Goal: Obtain resource: Download file/media

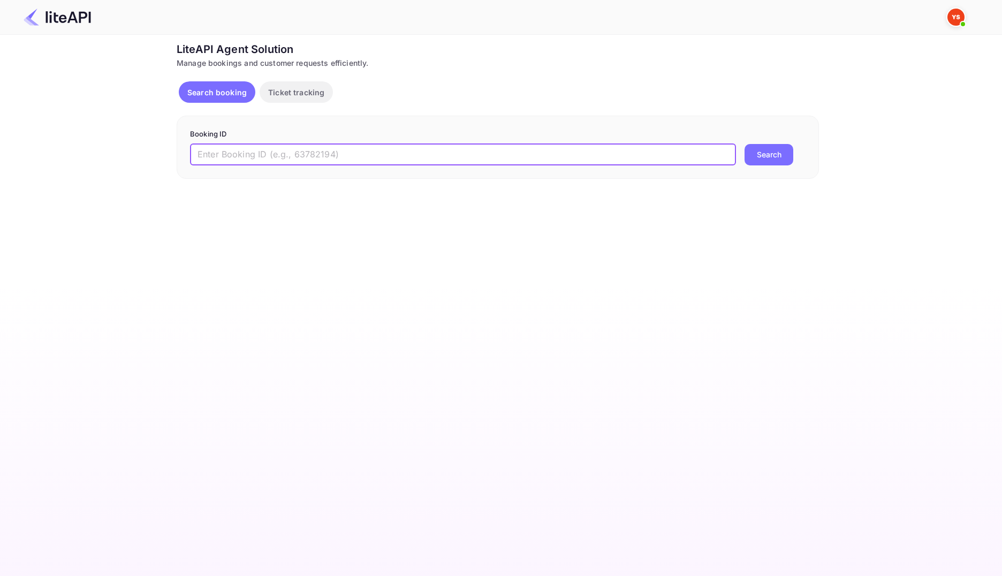
click at [318, 154] on input "text" at bounding box center [463, 154] width 546 height 21
paste input "8775304"
type input "8775304"
click at [758, 156] on button "Search" at bounding box center [768, 154] width 49 height 21
click at [365, 149] on input "text" at bounding box center [463, 154] width 546 height 21
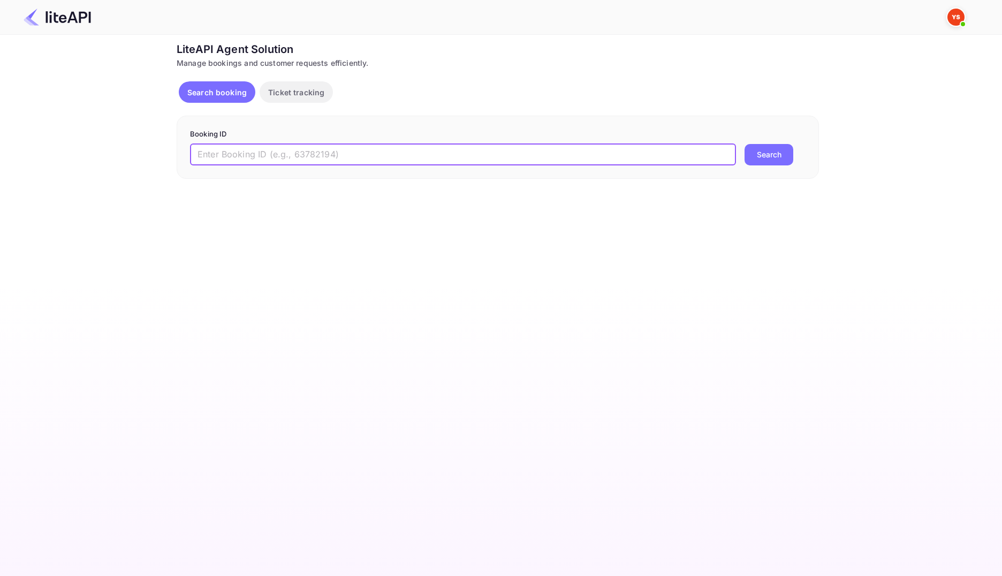
paste input "8775304"
type input "8775304"
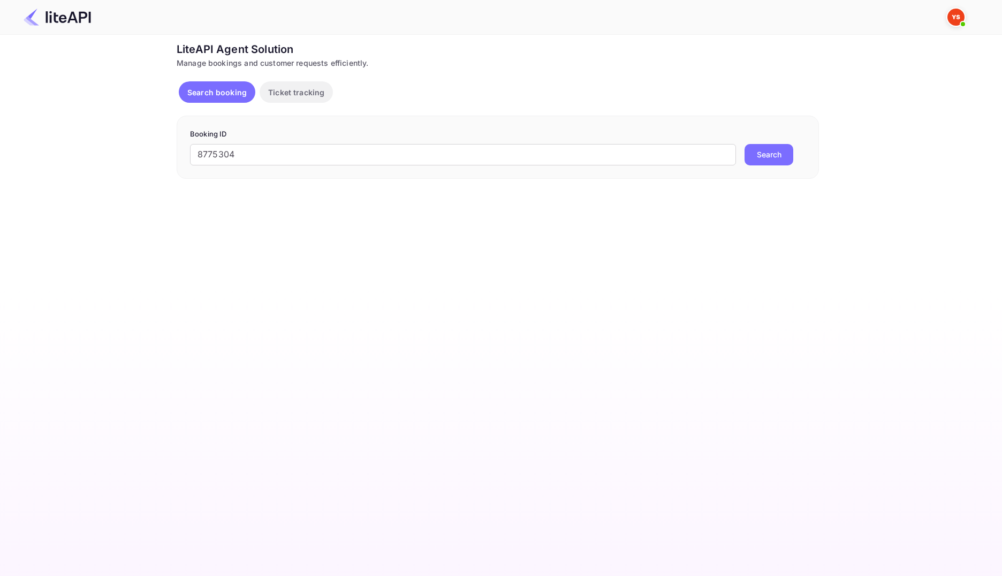
click at [771, 156] on button "Search" at bounding box center [768, 154] width 49 height 21
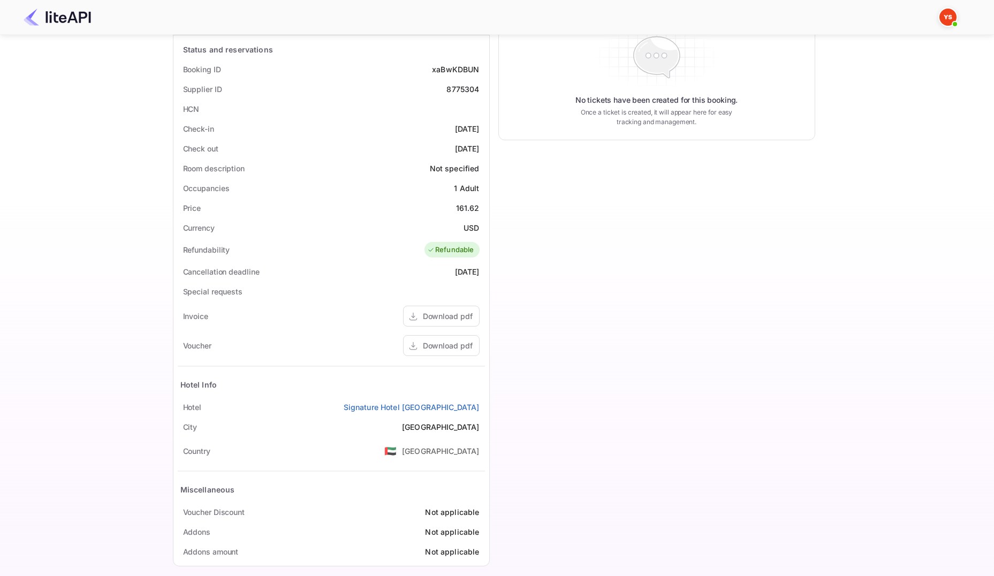
scroll to position [203, 0]
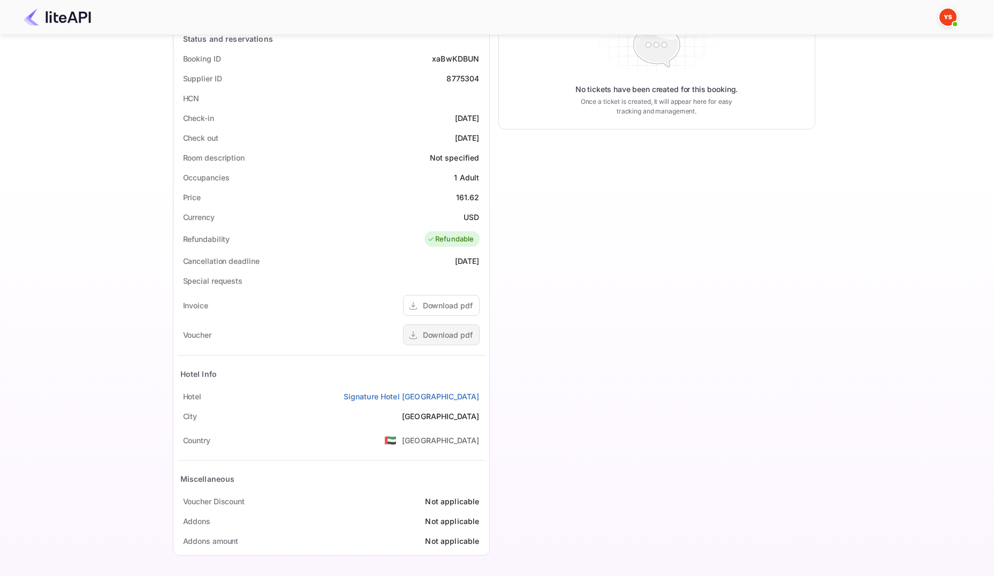
click at [453, 334] on div "Download pdf" at bounding box center [448, 334] width 50 height 11
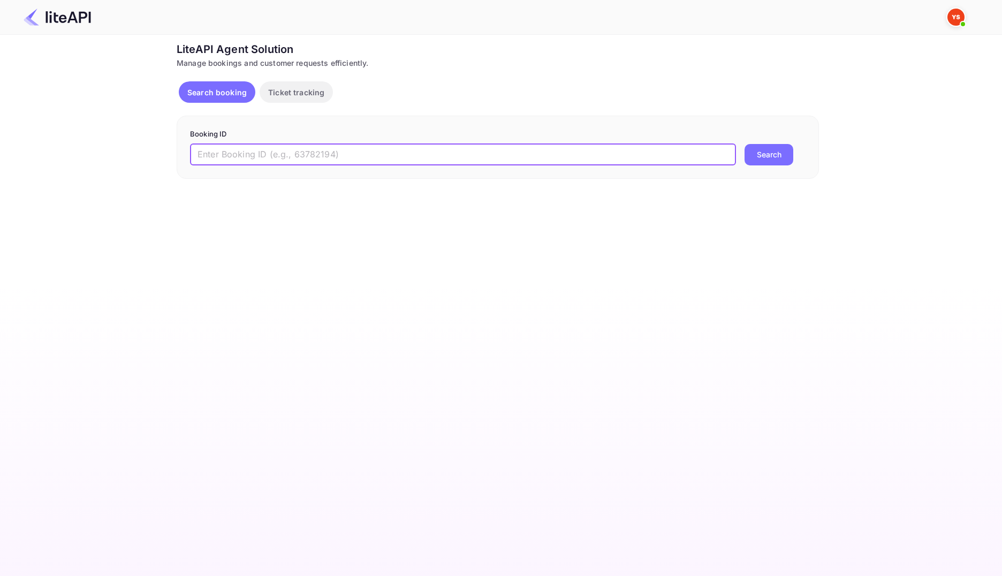
click at [339, 158] on input "text" at bounding box center [463, 154] width 546 height 21
paste input "8731101"
type input "8731101"
click at [766, 150] on button "Search" at bounding box center [768, 154] width 49 height 21
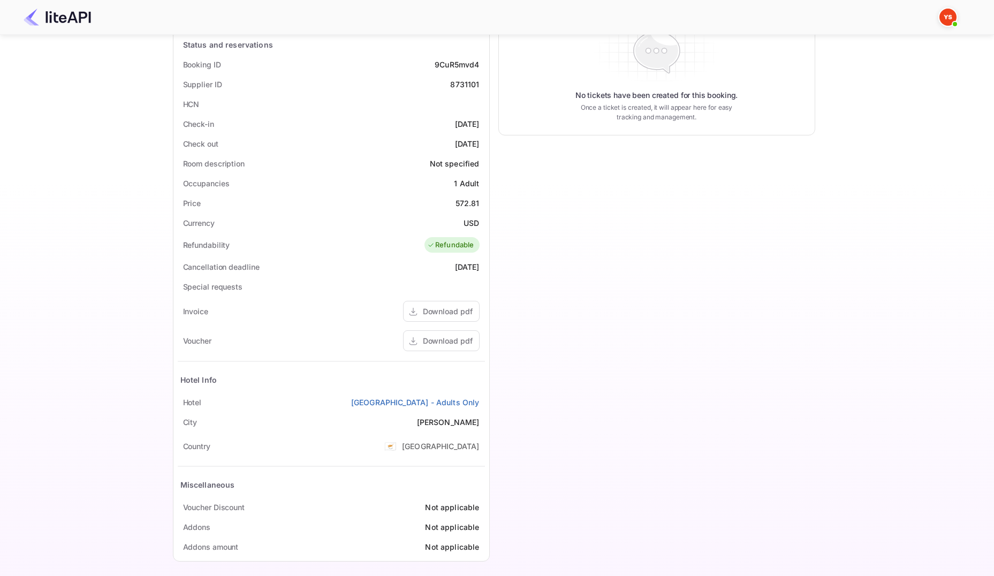
scroll to position [203, 0]
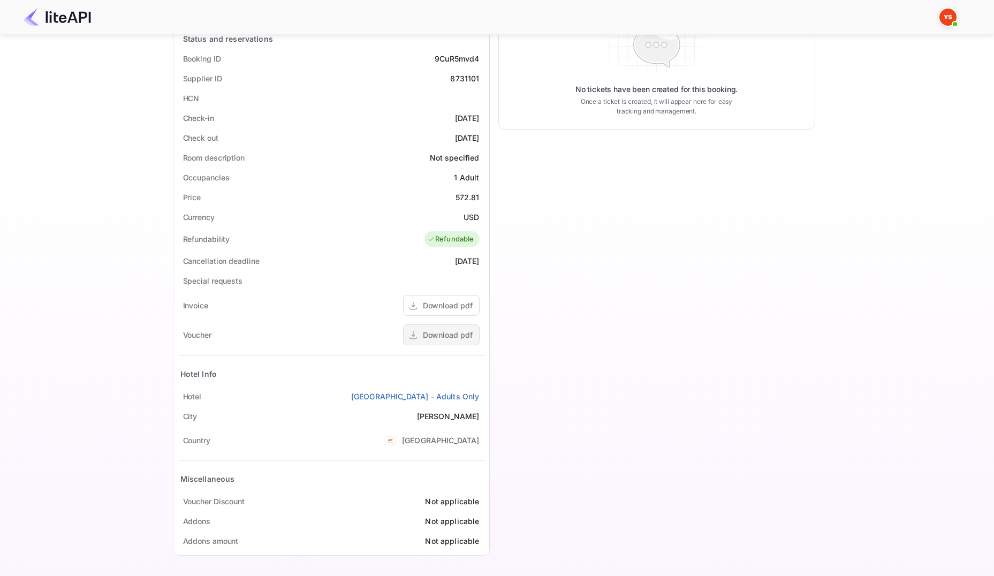
click at [465, 327] on div "Download pdf" at bounding box center [441, 334] width 77 height 21
drag, startPoint x: 326, startPoint y: 400, endPoint x: 430, endPoint y: 393, distance: 104.0
click at [430, 393] on div "Hotel [GEOGRAPHIC_DATA] - Adults Only" at bounding box center [331, 396] width 307 height 20
